Goal: Navigation & Orientation: Find specific page/section

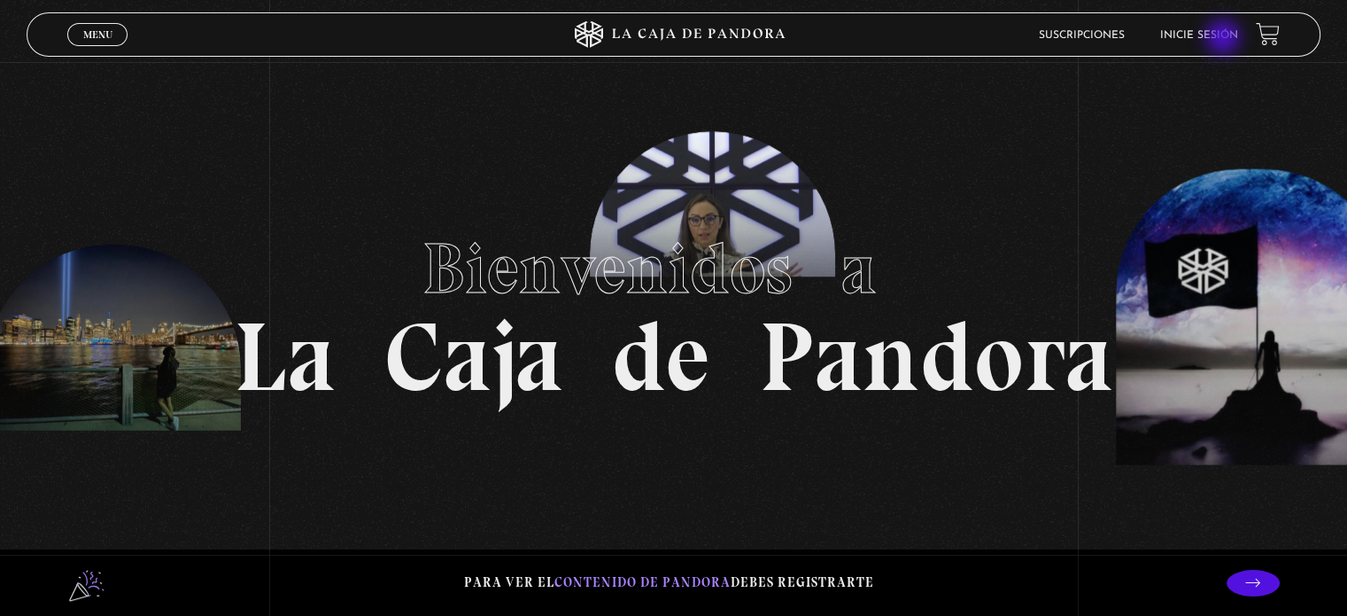
click at [1225, 39] on link "Inicie sesión" at bounding box center [1199, 35] width 78 height 11
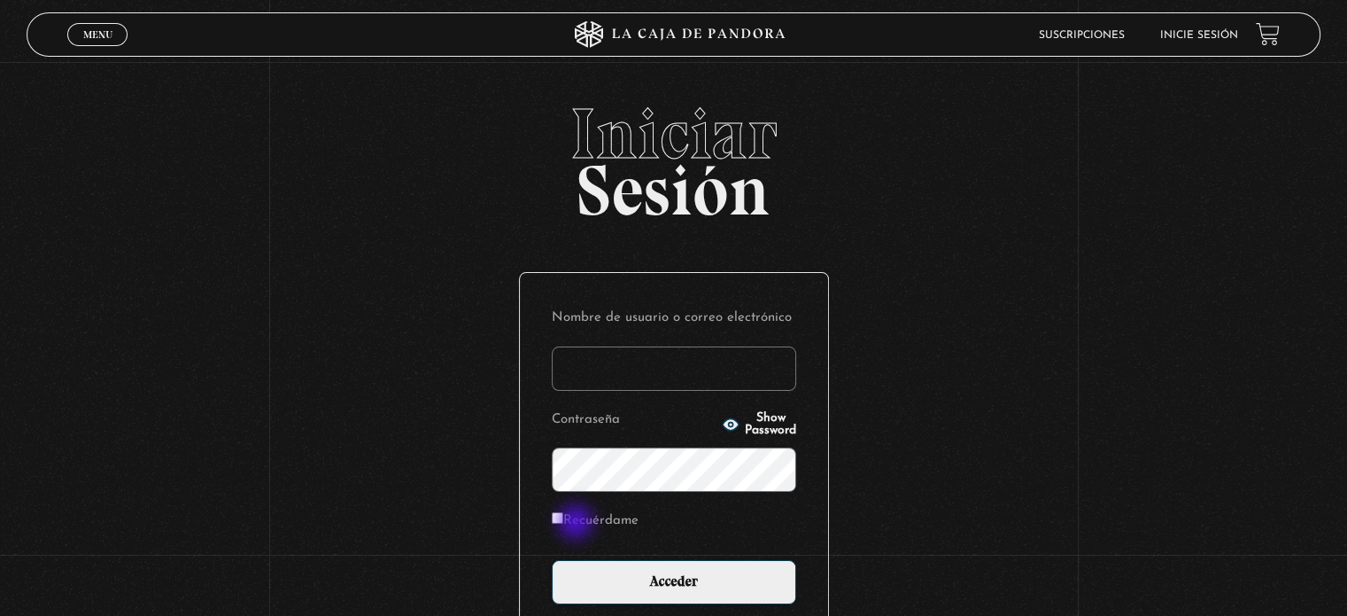
type input "laura.valdes"
click at [578, 523] on label "Recuérdame" at bounding box center [595, 521] width 87 height 27
click at [563, 523] on input "Recuérdame" at bounding box center [558, 518] width 12 height 12
checkbox input "true"
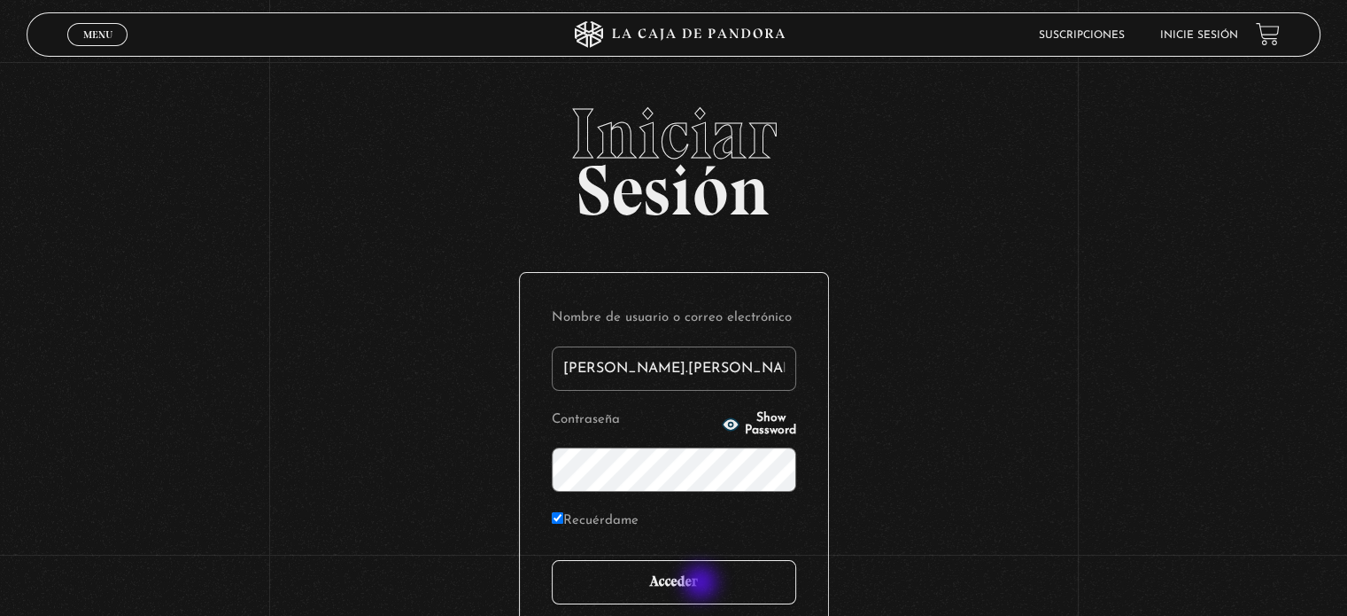
click at [702, 584] on input "Acceder" at bounding box center [674, 582] width 244 height 44
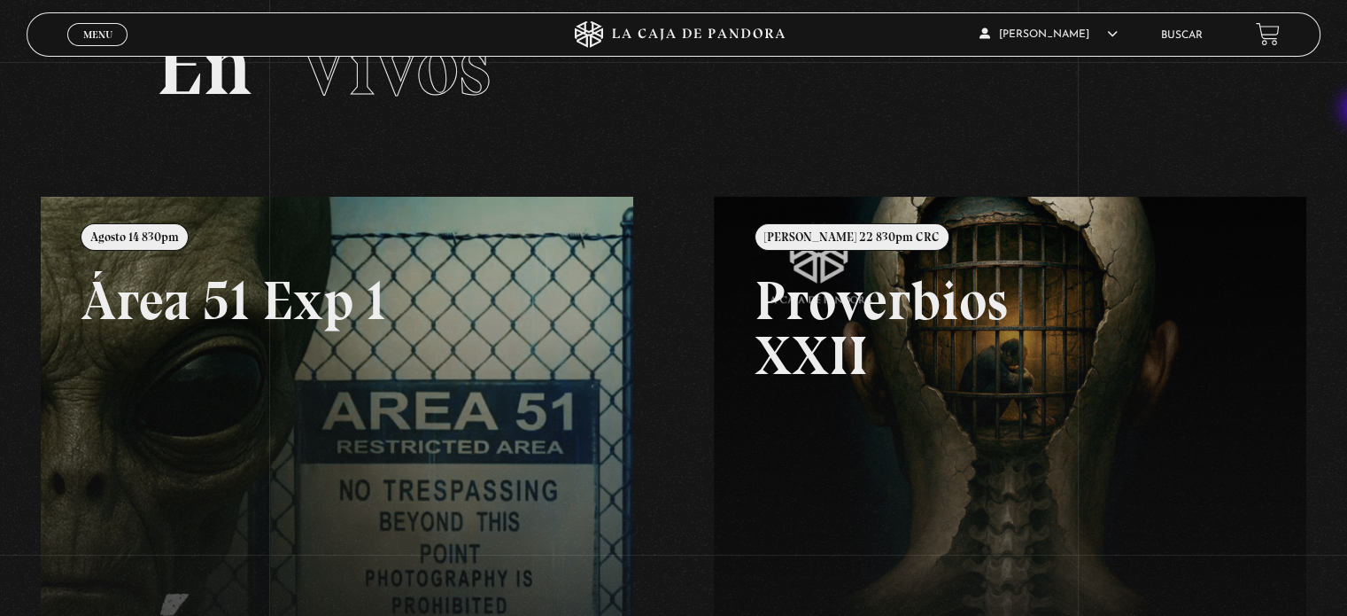
scroll to position [89, 0]
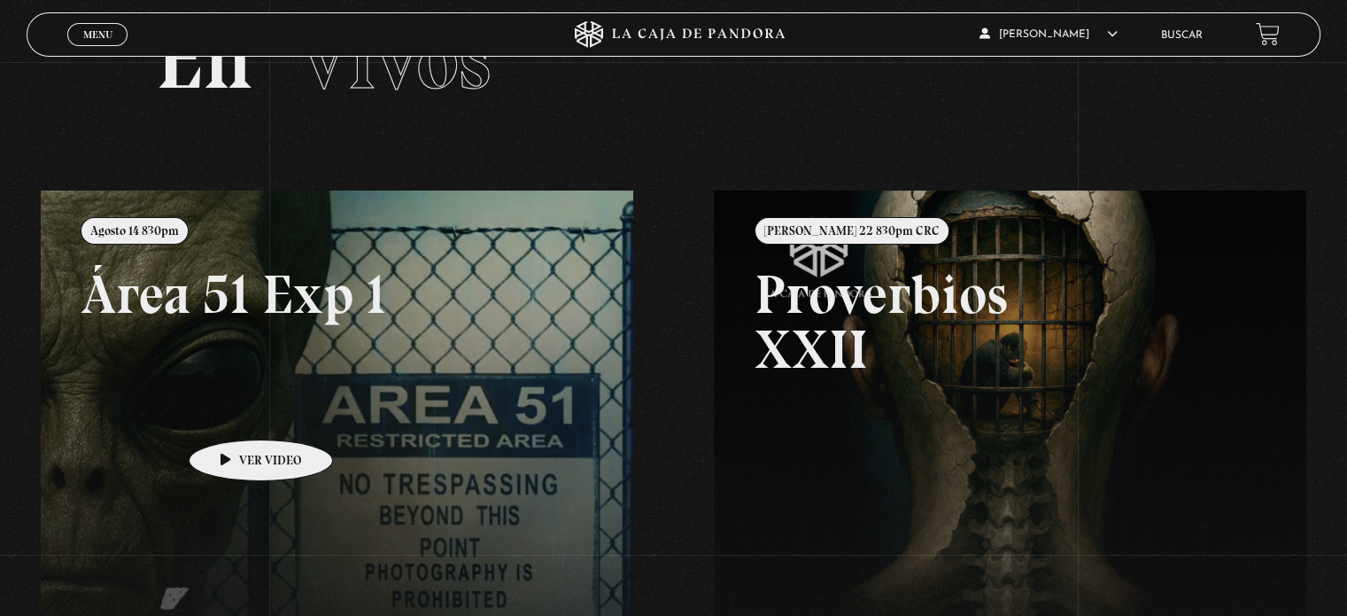
click at [233, 413] on link at bounding box center [714, 498] width 1347 height 616
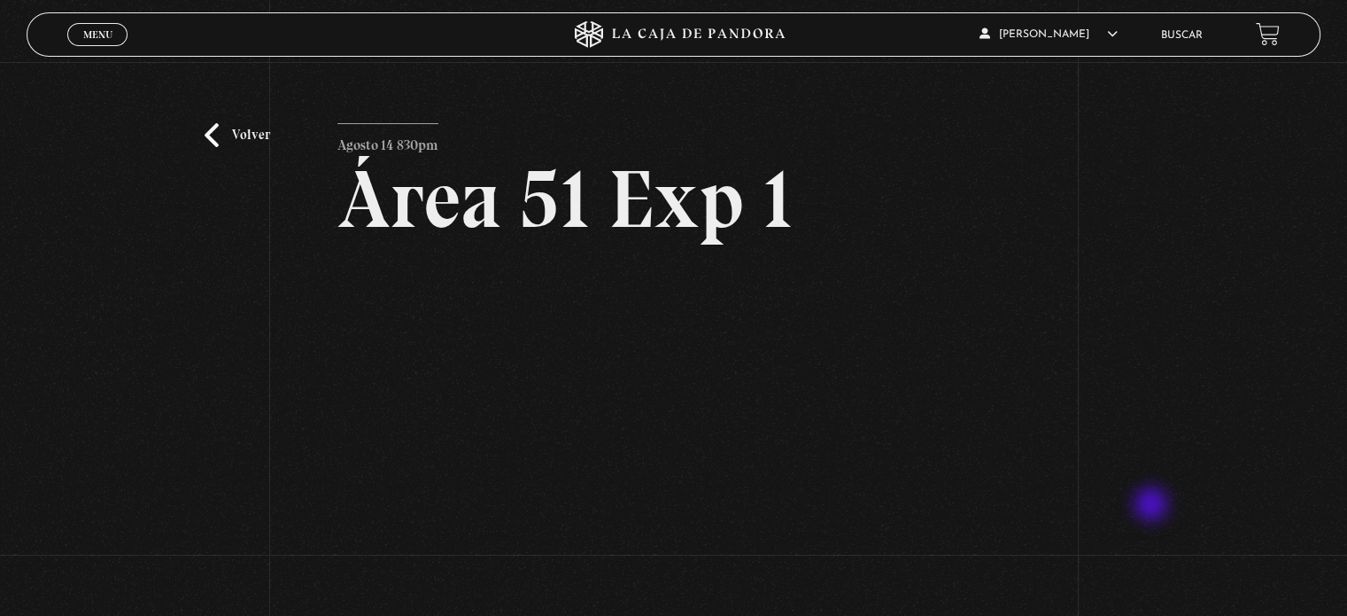
click at [1153, 506] on div "Volver Agosto 14 830pm Área 51 Exp 1" at bounding box center [673, 371] width 1347 height 618
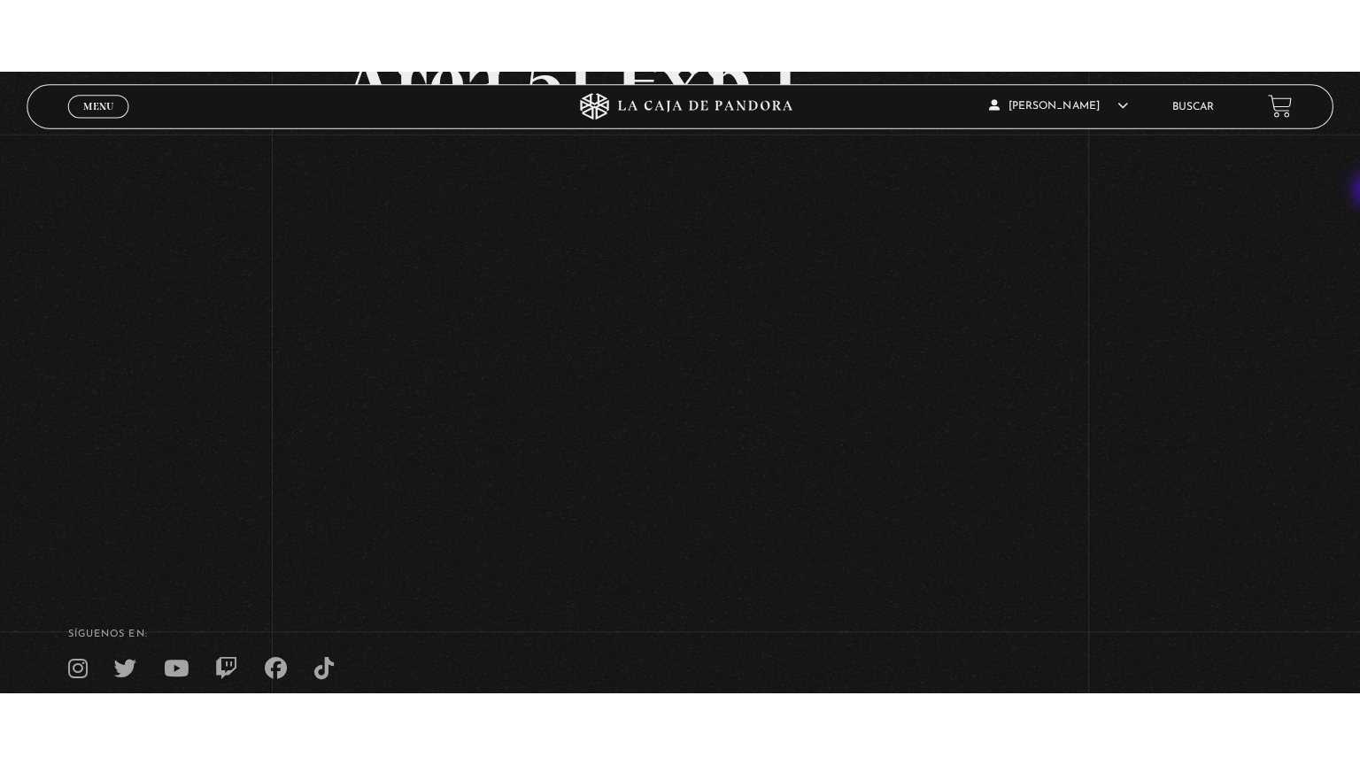
scroll to position [148, 0]
